Goal: Task Accomplishment & Management: Manage account settings

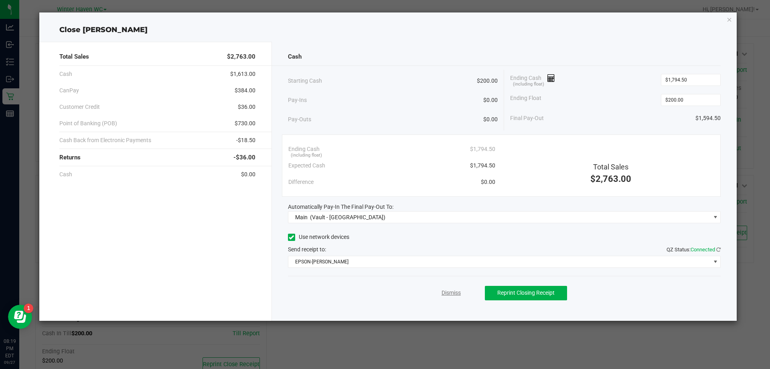
click at [455, 290] on link "Dismiss" at bounding box center [451, 292] width 19 height 8
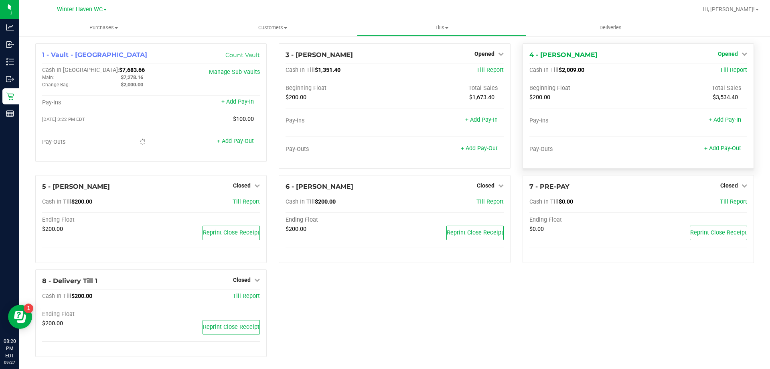
click at [729, 54] on span "Opened" at bounding box center [728, 54] width 20 height 6
click at [727, 72] on link "Close Till" at bounding box center [729, 70] width 22 height 6
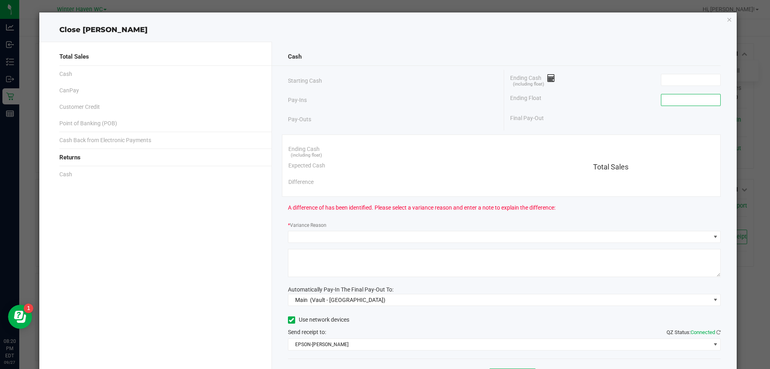
click at [703, 97] on input at bounding box center [691, 99] width 59 height 11
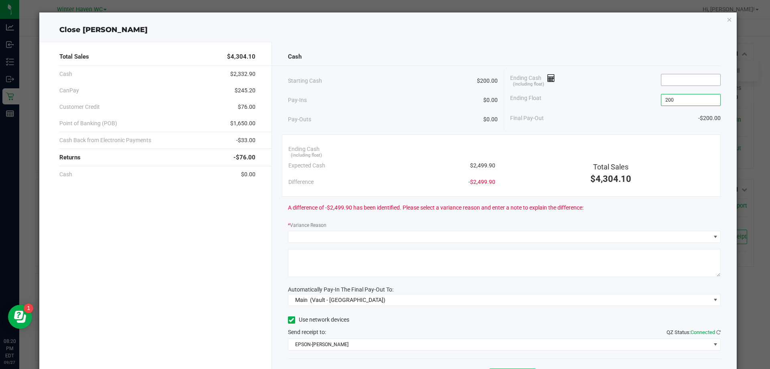
type input "$200.00"
click at [687, 78] on input at bounding box center [691, 79] width 59 height 11
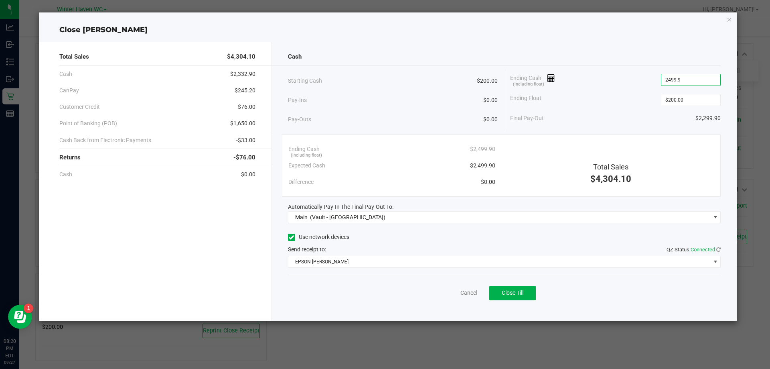
type input "$2,499.90"
click at [610, 73] on div "Ending Cash (including float) $2,499.90" at bounding box center [615, 80] width 211 height 20
click at [523, 289] on button "Close Till" at bounding box center [512, 293] width 47 height 14
click at [449, 296] on link "Dismiss" at bounding box center [451, 292] width 19 height 8
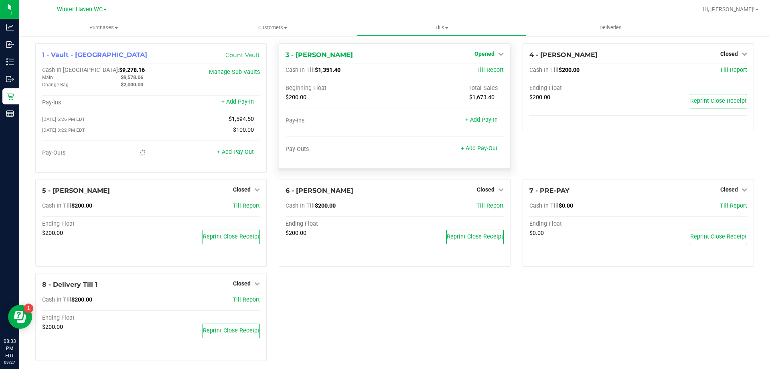
click at [475, 56] on span "Opened" at bounding box center [485, 54] width 20 height 6
click at [478, 69] on link "Close Till" at bounding box center [486, 70] width 22 height 6
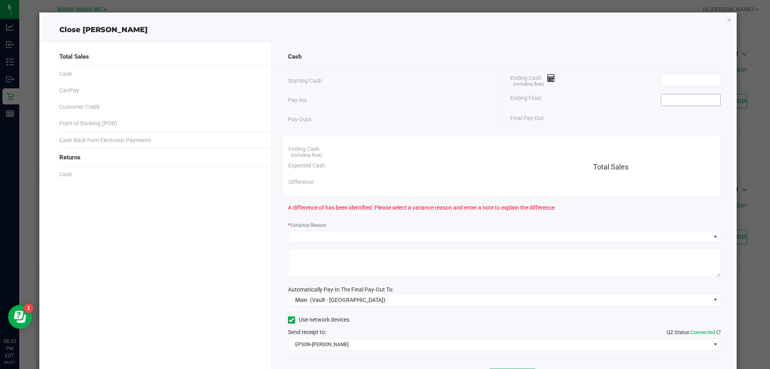
click at [680, 101] on input at bounding box center [691, 99] width 59 height 11
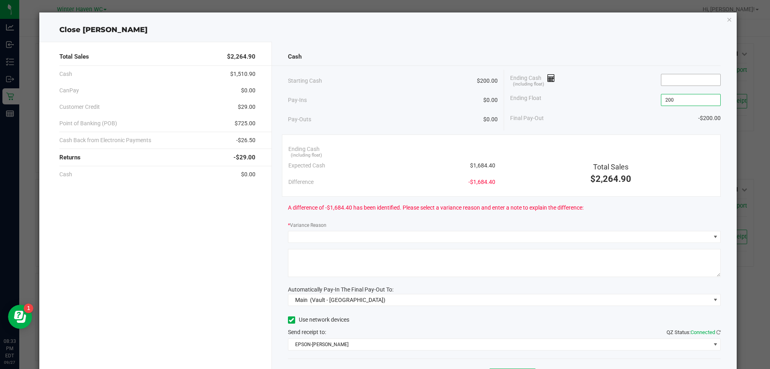
type input "$200.00"
click at [686, 82] on input at bounding box center [691, 79] width 59 height 11
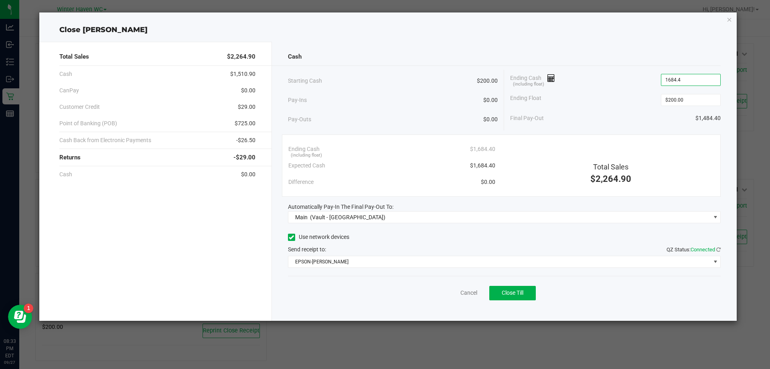
type input "$1,684.40"
click at [616, 84] on div "Ending Cash (including float) $1,684.40" at bounding box center [615, 80] width 211 height 20
click at [515, 293] on span "Close Till" at bounding box center [513, 292] width 22 height 6
click at [445, 291] on link "Dismiss" at bounding box center [451, 292] width 19 height 8
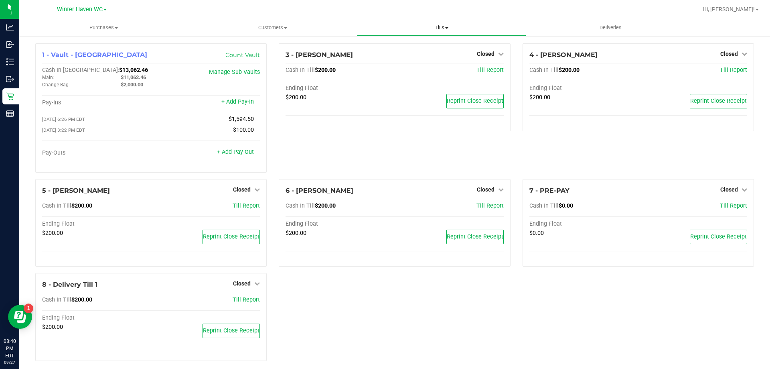
click at [447, 27] on span at bounding box center [446, 28] width 3 height 2
click at [234, 56] on link "Count Vault" at bounding box center [242, 54] width 35 height 7
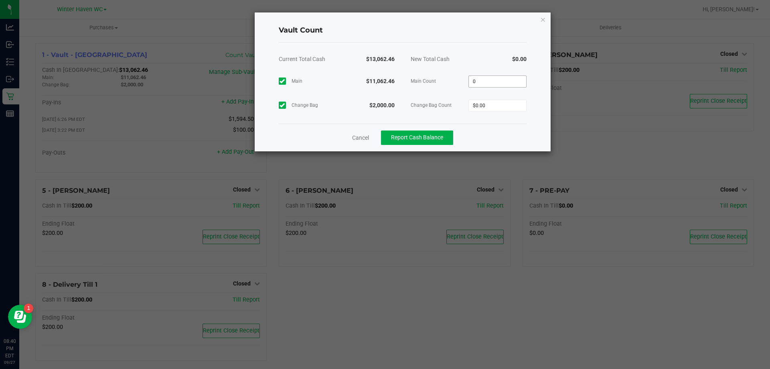
click at [488, 82] on input "0" at bounding box center [497, 81] width 57 height 11
type input "$11,062.46"
click at [494, 109] on input "0" at bounding box center [497, 105] width 57 height 11
type input "$2,000.00"
click at [484, 138] on div "Cancel Report Cash Balance" at bounding box center [403, 138] width 248 height 28
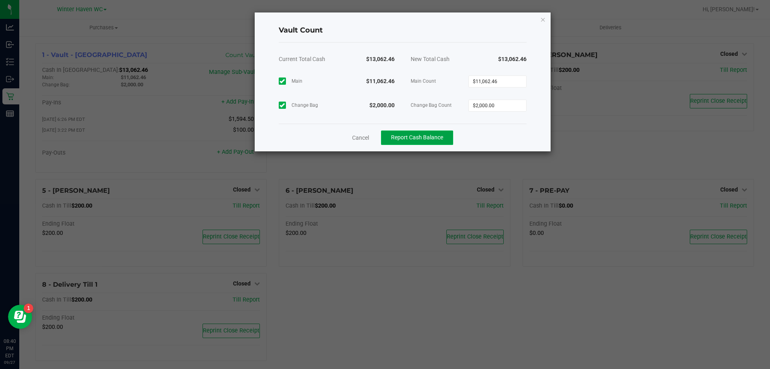
click at [447, 141] on button "Report Cash Balance" at bounding box center [417, 137] width 72 height 14
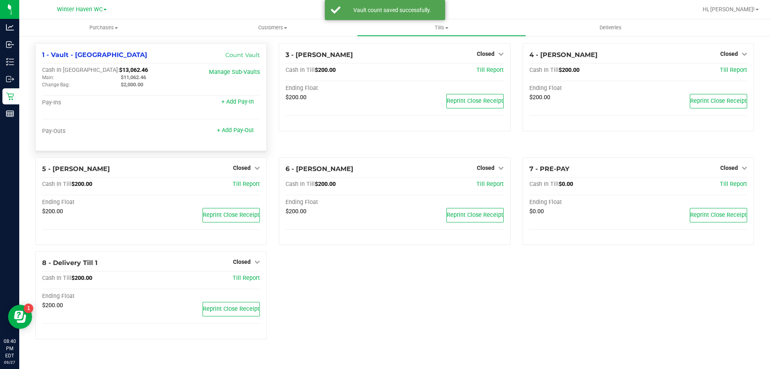
drag, startPoint x: 122, startPoint y: 78, endPoint x: 148, endPoint y: 77, distance: 26.1
click at [148, 77] on div "$11,062.46" at bounding box center [154, 77] width 79 height 7
copy span "$11,062.46"
click at [436, 28] on span "Tills" at bounding box center [441, 27] width 168 height 7
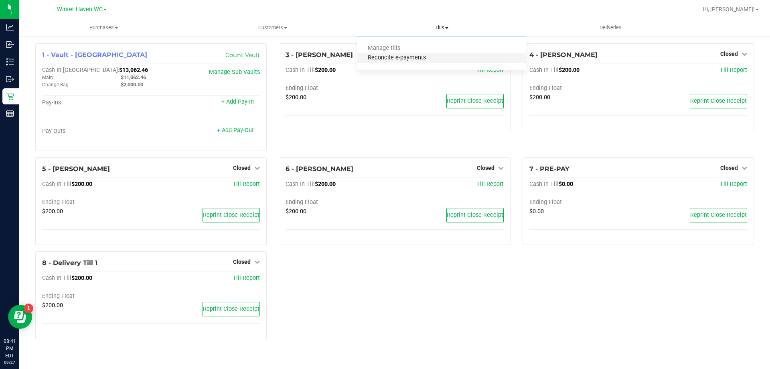
click at [420, 57] on span "Reconcile e-payments" at bounding box center [397, 58] width 80 height 7
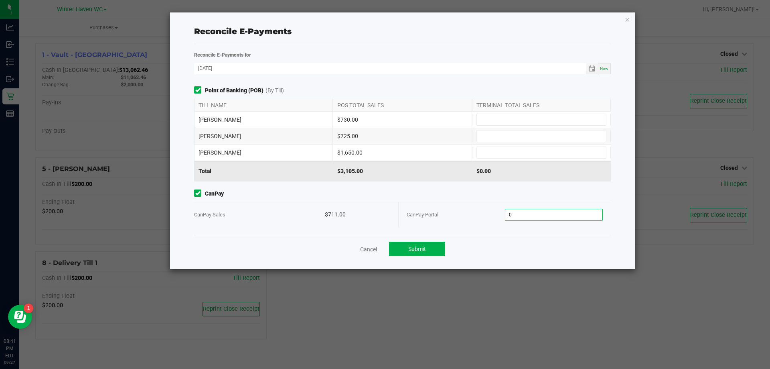
click at [522, 217] on input "0" at bounding box center [554, 214] width 97 height 11
type input "$711.00"
click at [537, 120] on input at bounding box center [541, 119] width 129 height 11
type input "$730.00"
click at [522, 141] on input at bounding box center [541, 135] width 129 height 11
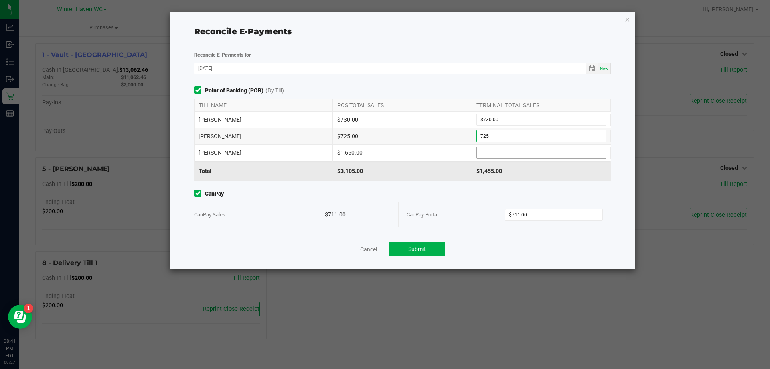
type input "$725.00"
click at [552, 149] on input at bounding box center [541, 152] width 129 height 11
type input "$1,650.00"
drag, startPoint x: 456, startPoint y: 195, endPoint x: 452, endPoint y: 213, distance: 18.1
click at [458, 195] on span "CanPay" at bounding box center [402, 193] width 417 height 8
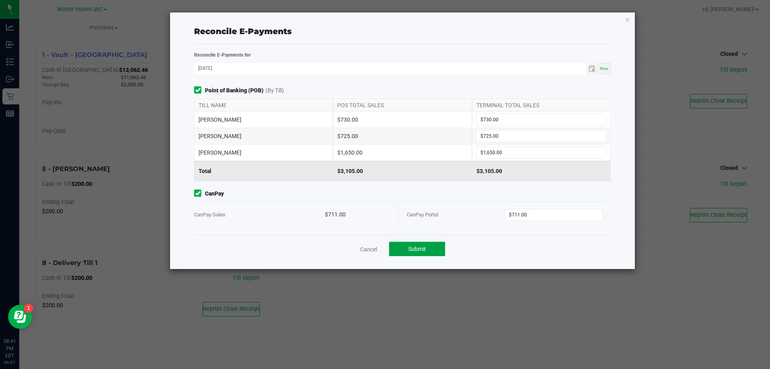
click at [430, 254] on button "Submit" at bounding box center [417, 249] width 56 height 14
